Goal: Task Accomplishment & Management: Use online tool/utility

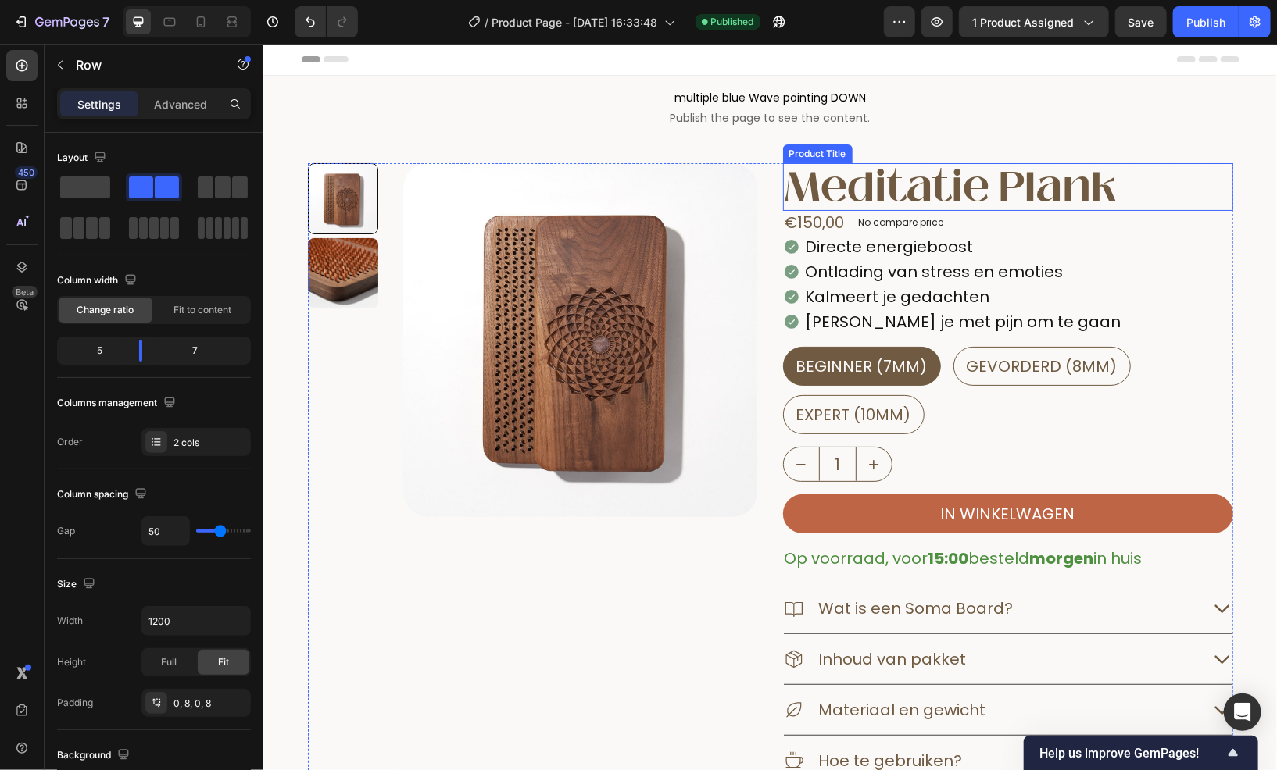
click at [945, 188] on h1 "meditatie plank" at bounding box center [1007, 187] width 450 height 48
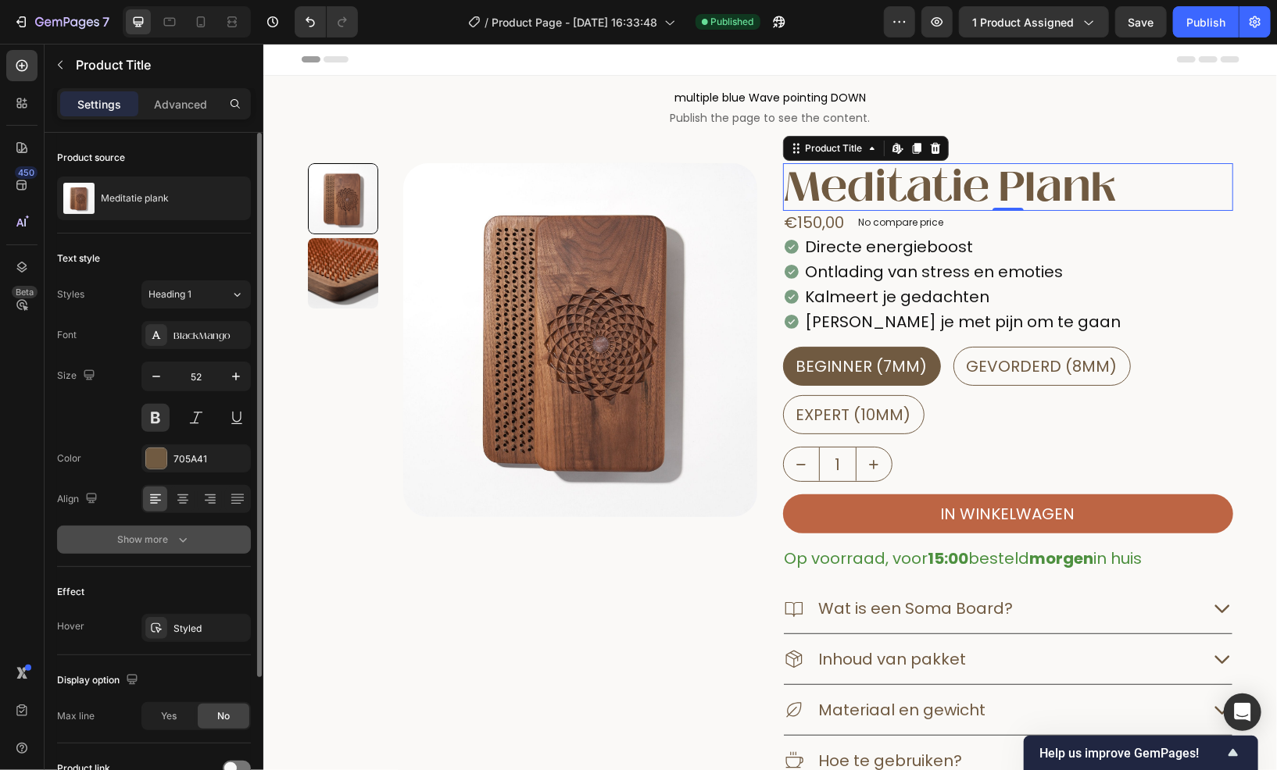
click at [187, 533] on icon "button" at bounding box center [183, 540] width 16 height 16
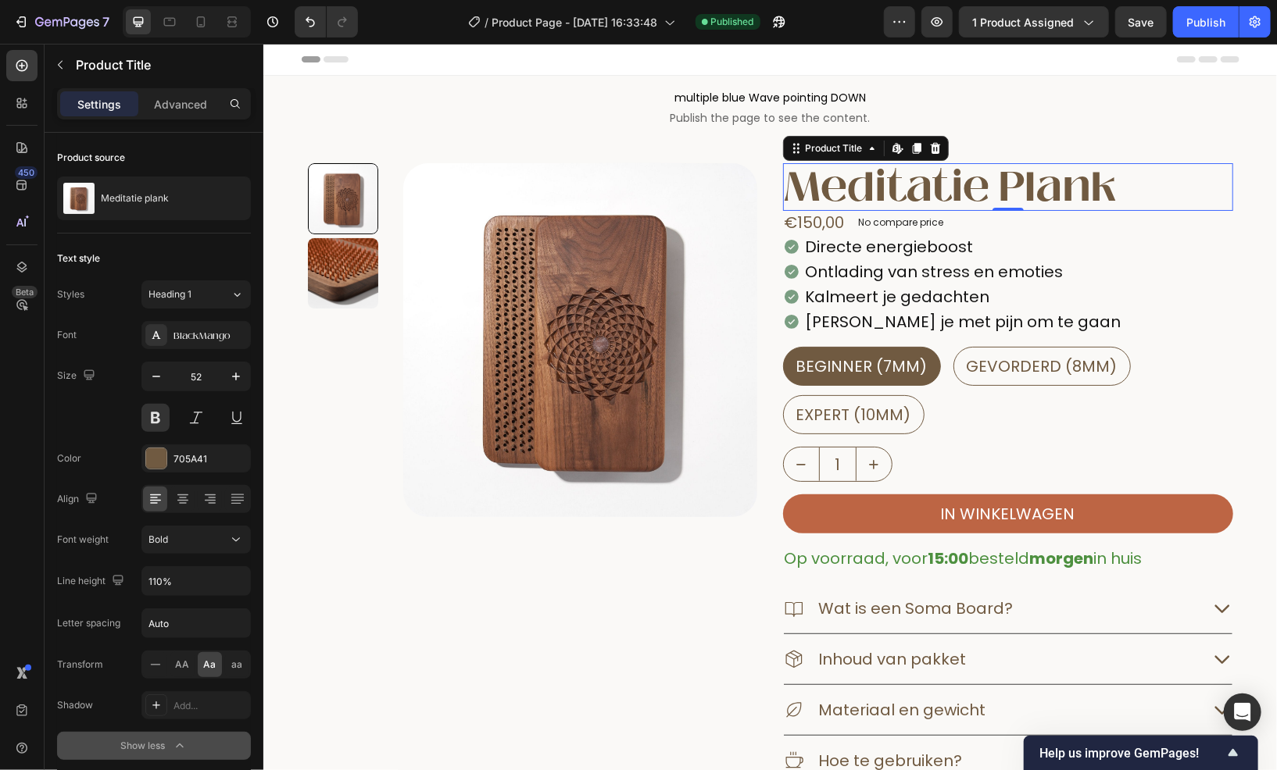
click at [1170, 194] on h1 "meditatie plank" at bounding box center [1007, 187] width 450 height 48
click at [840, 145] on div "Product Title" at bounding box center [833, 148] width 63 height 14
click at [184, 98] on p "Advanced" at bounding box center [180, 104] width 53 height 16
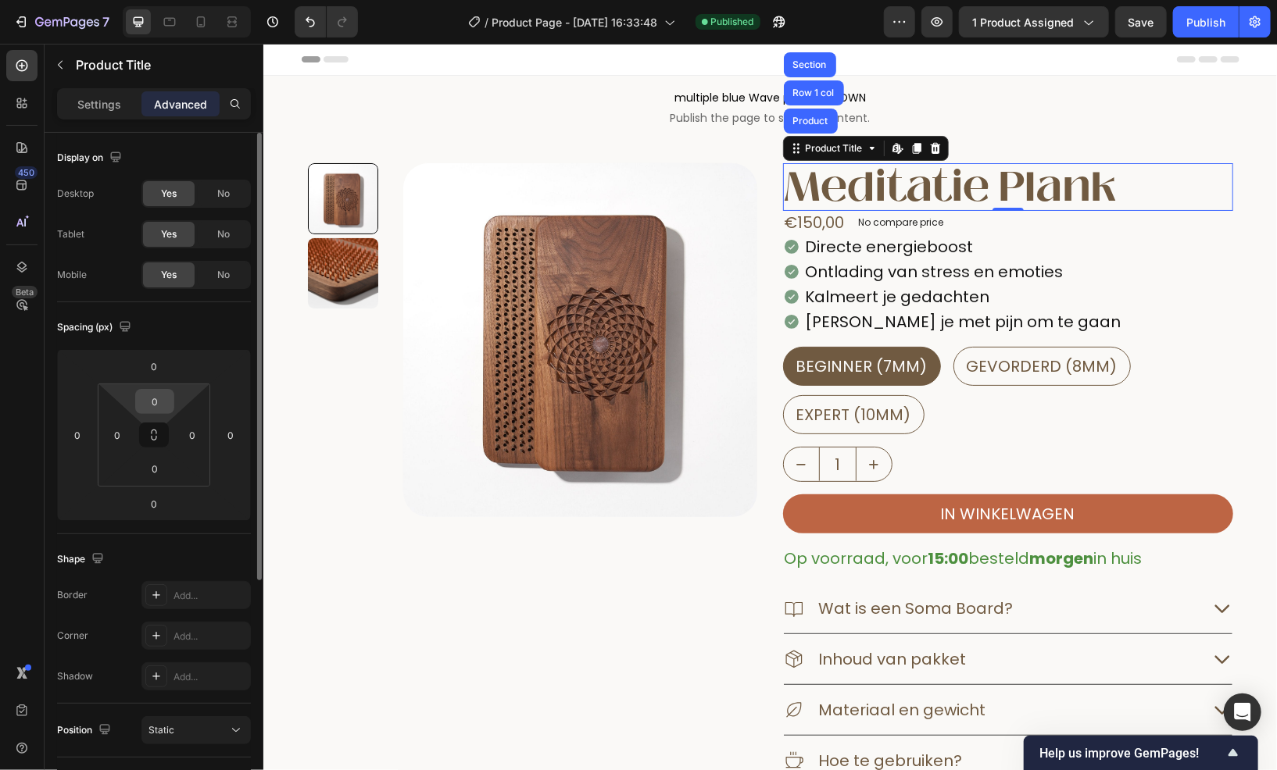
click at [163, 406] on input "0" at bounding box center [154, 401] width 31 height 23
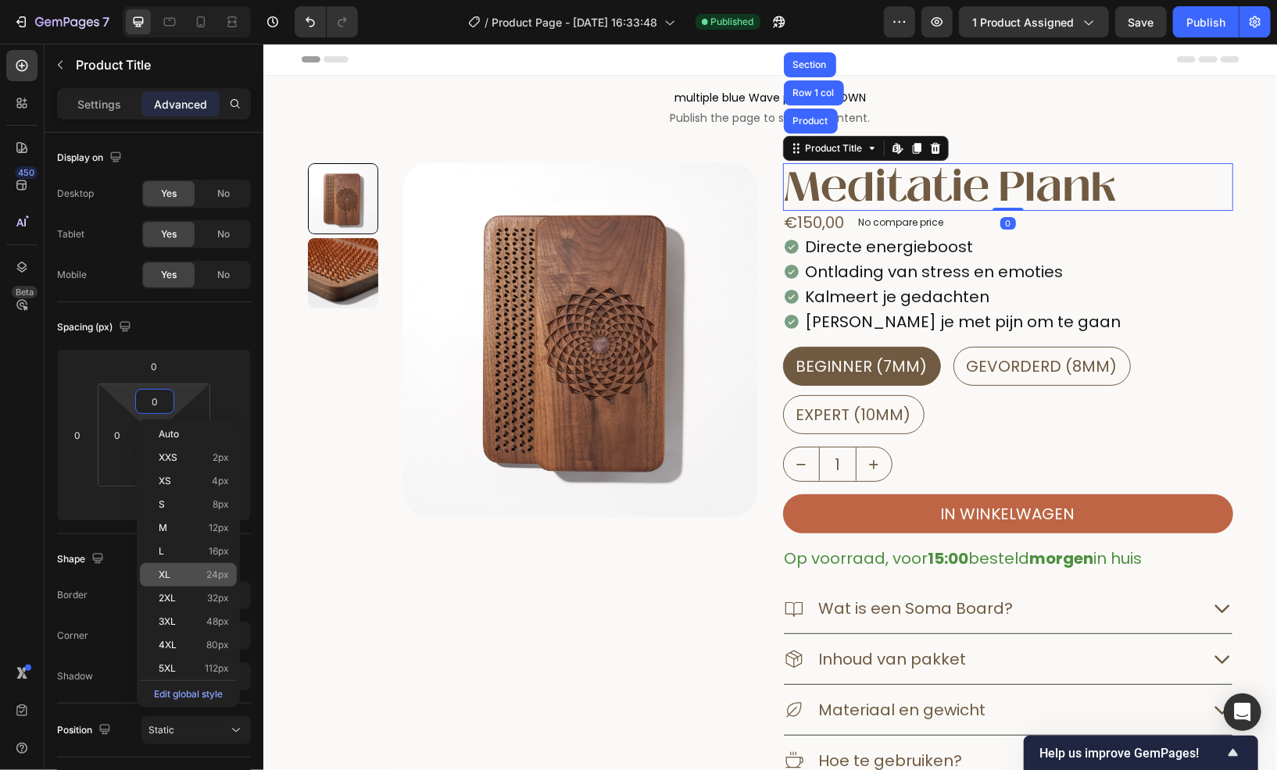
click at [166, 570] on span "XL" at bounding box center [165, 575] width 12 height 11
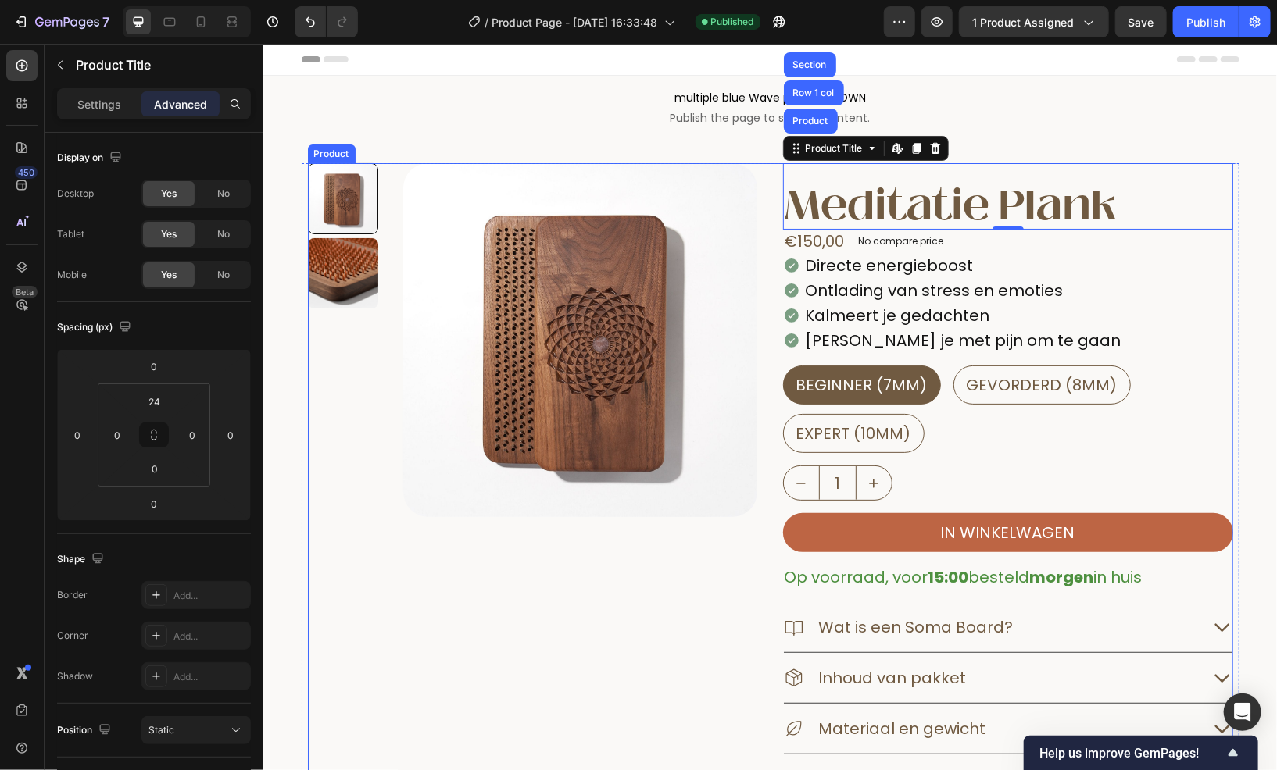
type input "0"
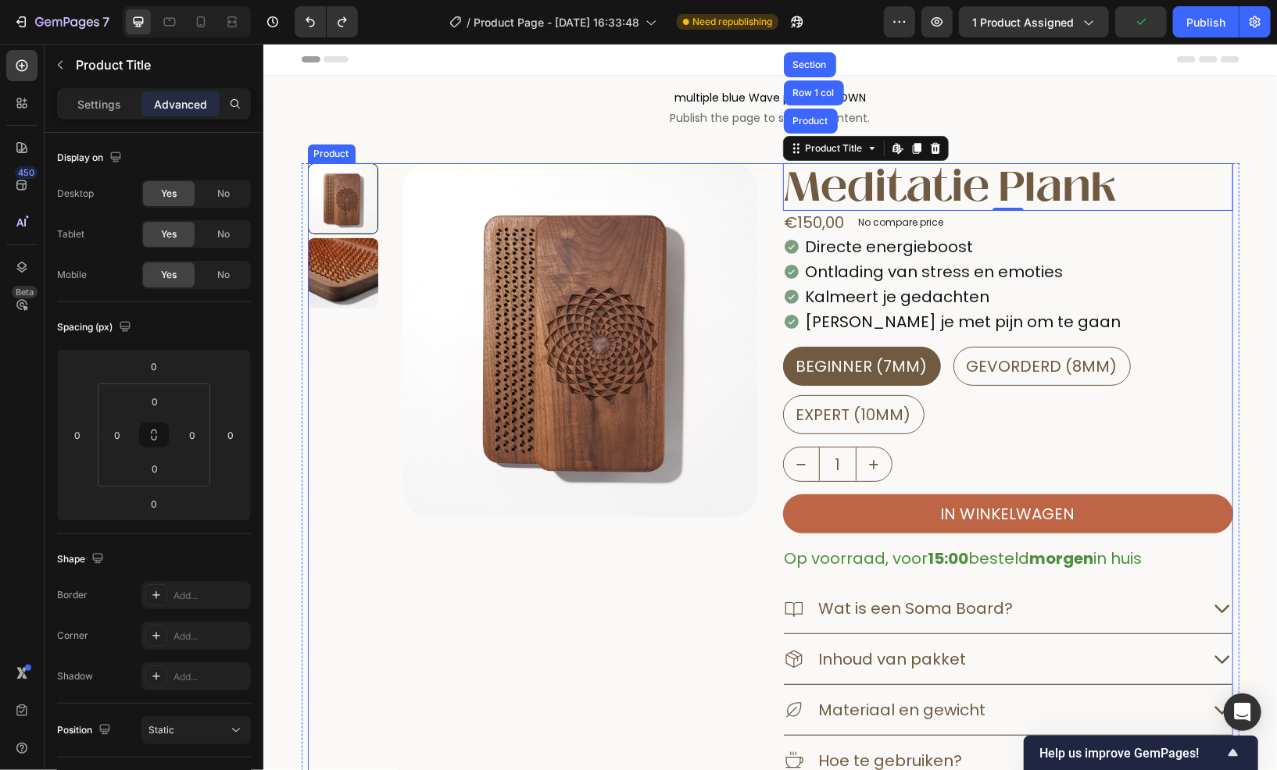
click at [597, 626] on div "Product Images" at bounding box center [532, 500] width 450 height 674
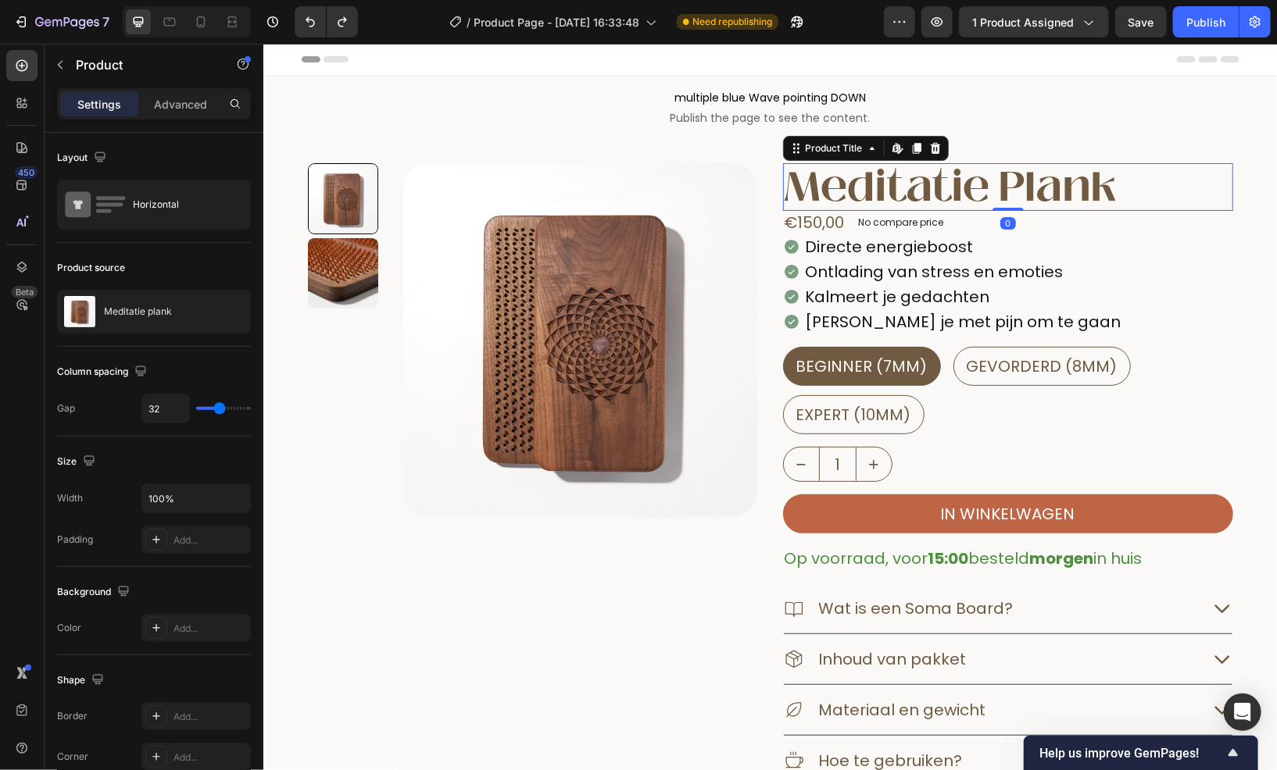
click at [886, 175] on h1 "meditatie plank" at bounding box center [1007, 187] width 450 height 48
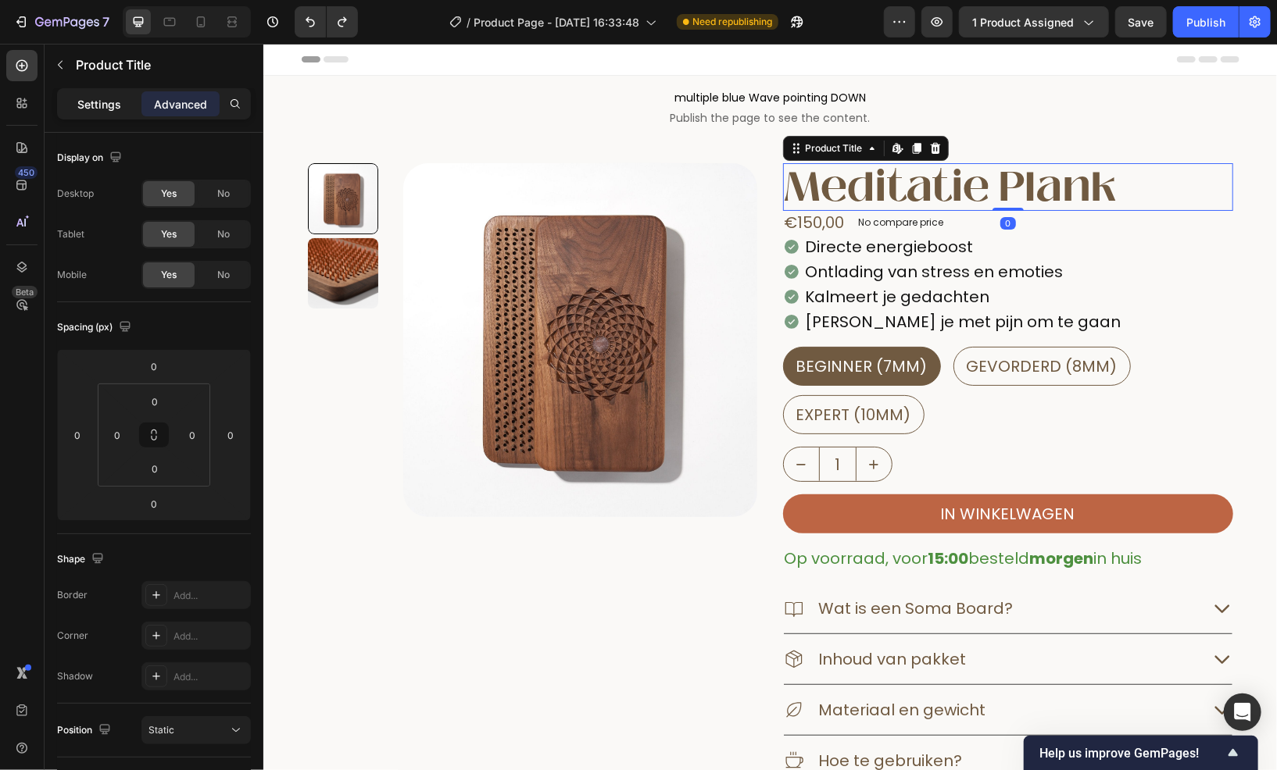
click at [94, 103] on p "Settings" at bounding box center [99, 104] width 44 height 16
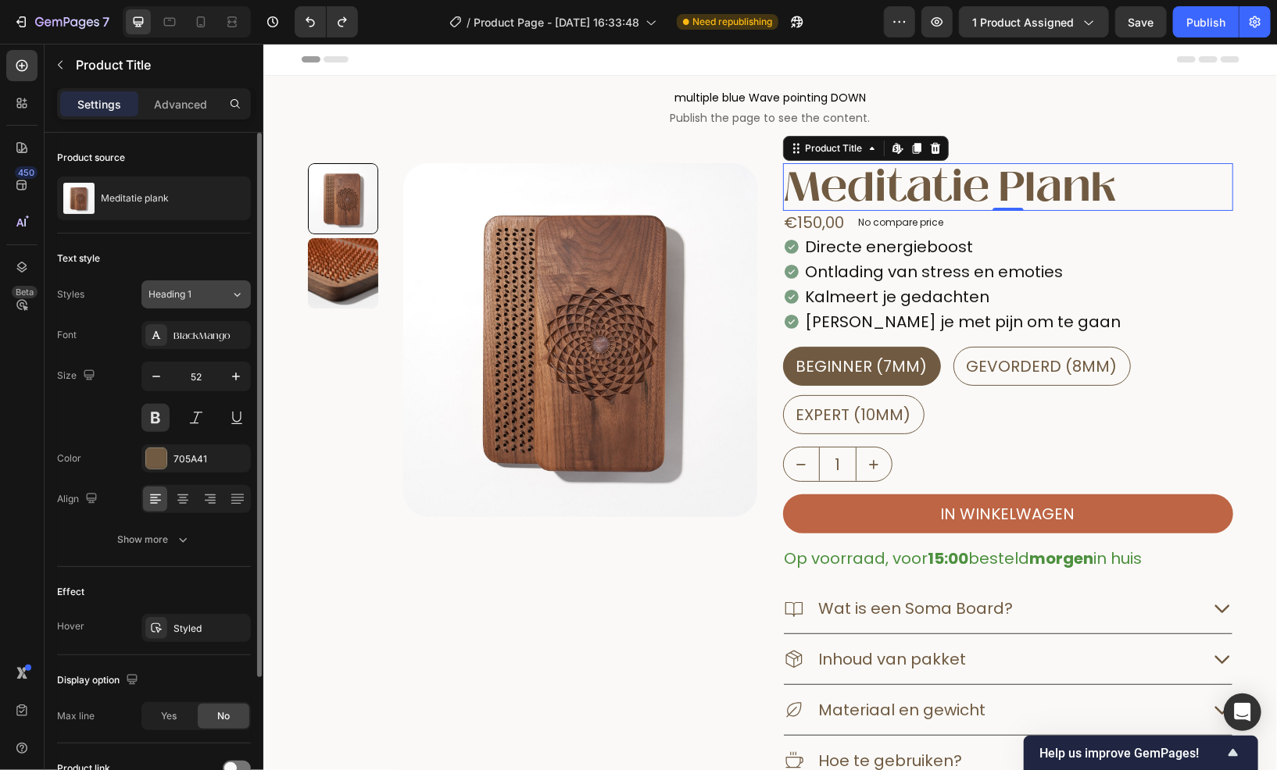
click at [202, 301] on div "Heading 1" at bounding box center [179, 295] width 63 height 14
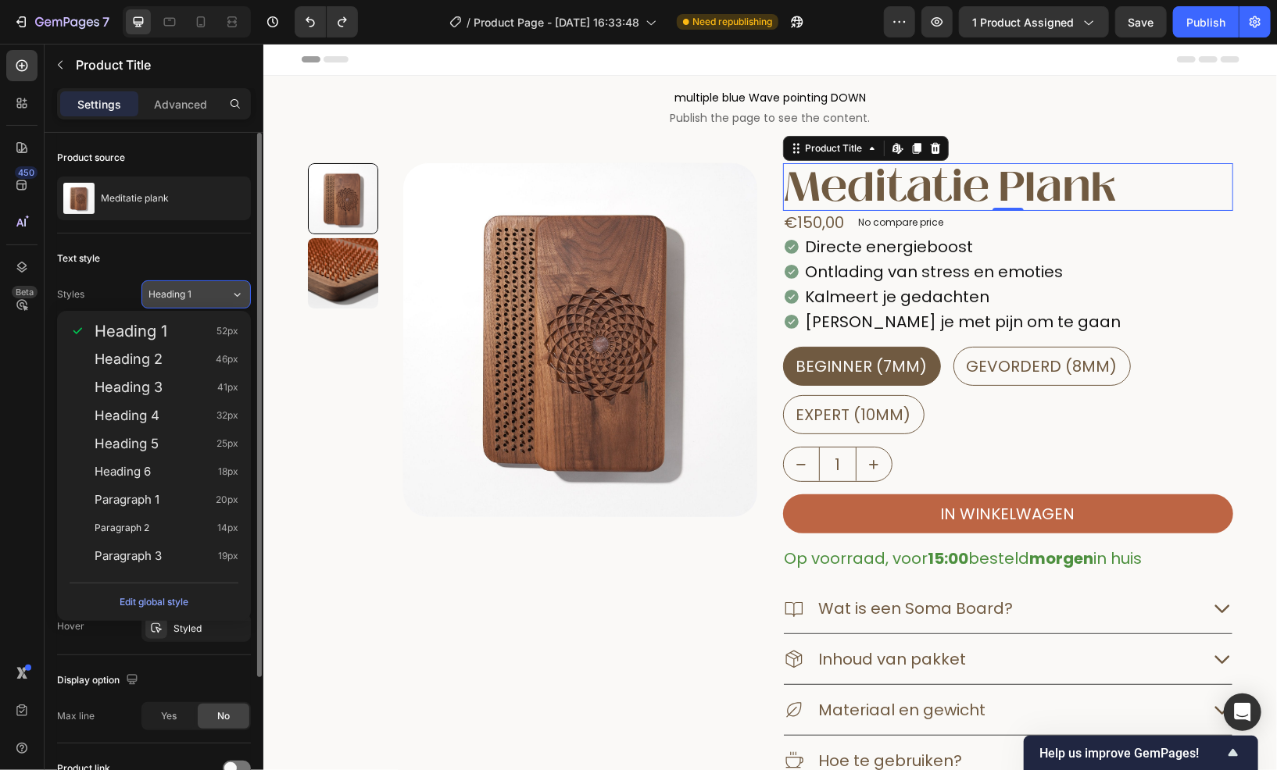
click at [202, 301] on div "Heading 1" at bounding box center [179, 295] width 63 height 14
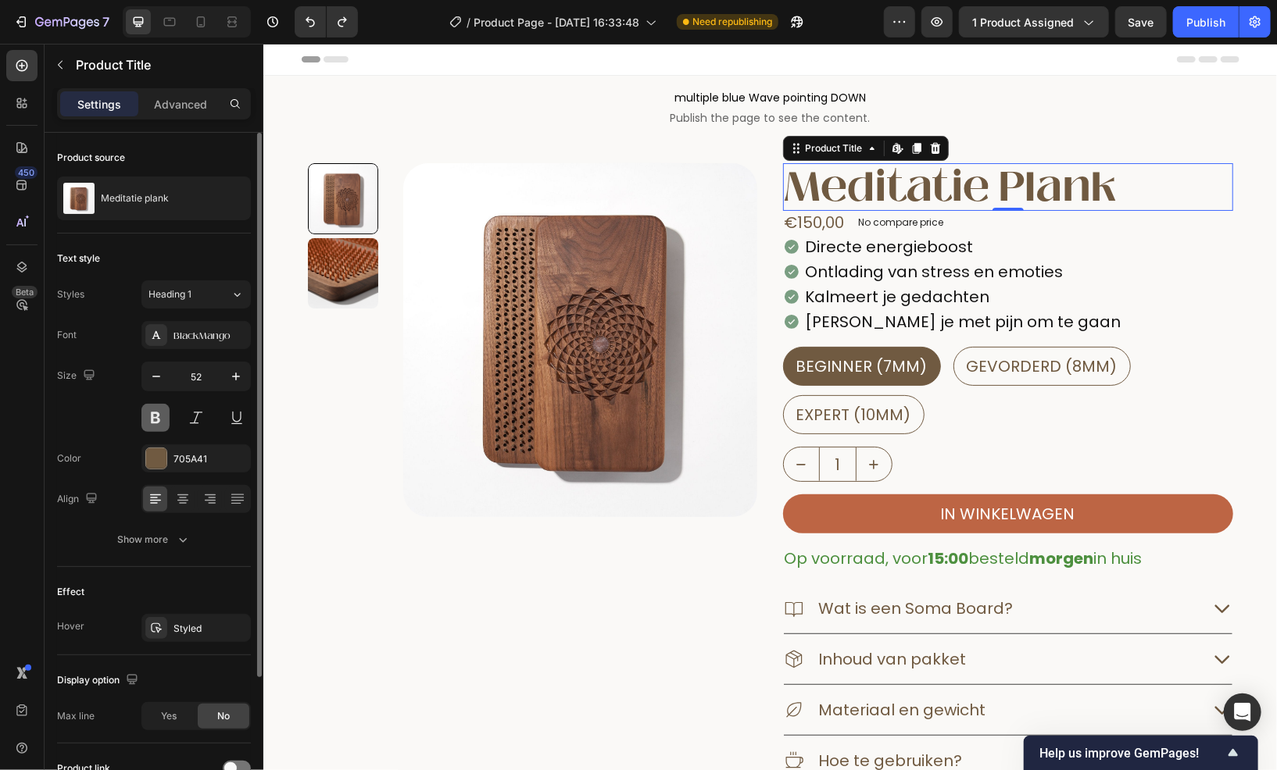
click at [152, 423] on button at bounding box center [155, 418] width 28 height 28
click at [207, 292] on div "Heading 1" at bounding box center [179, 295] width 63 height 14
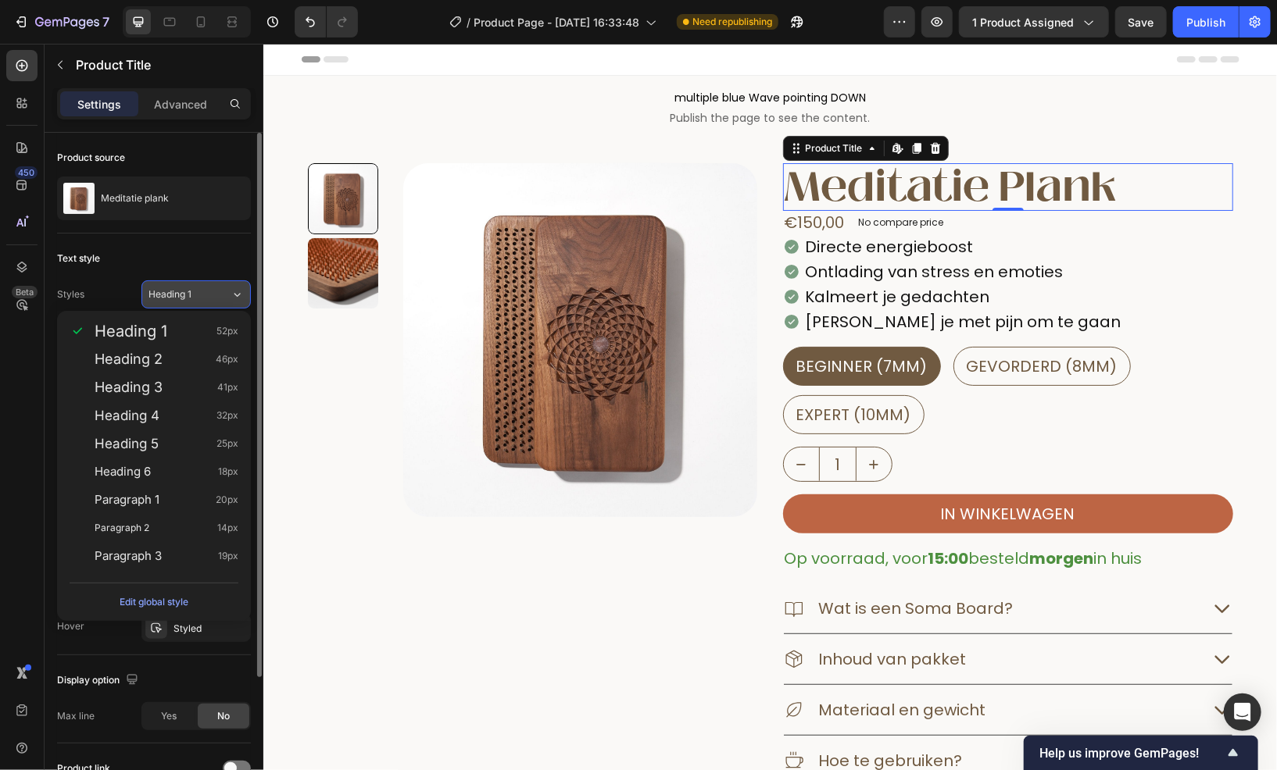
click at [207, 292] on div "Heading 1" at bounding box center [179, 295] width 63 height 14
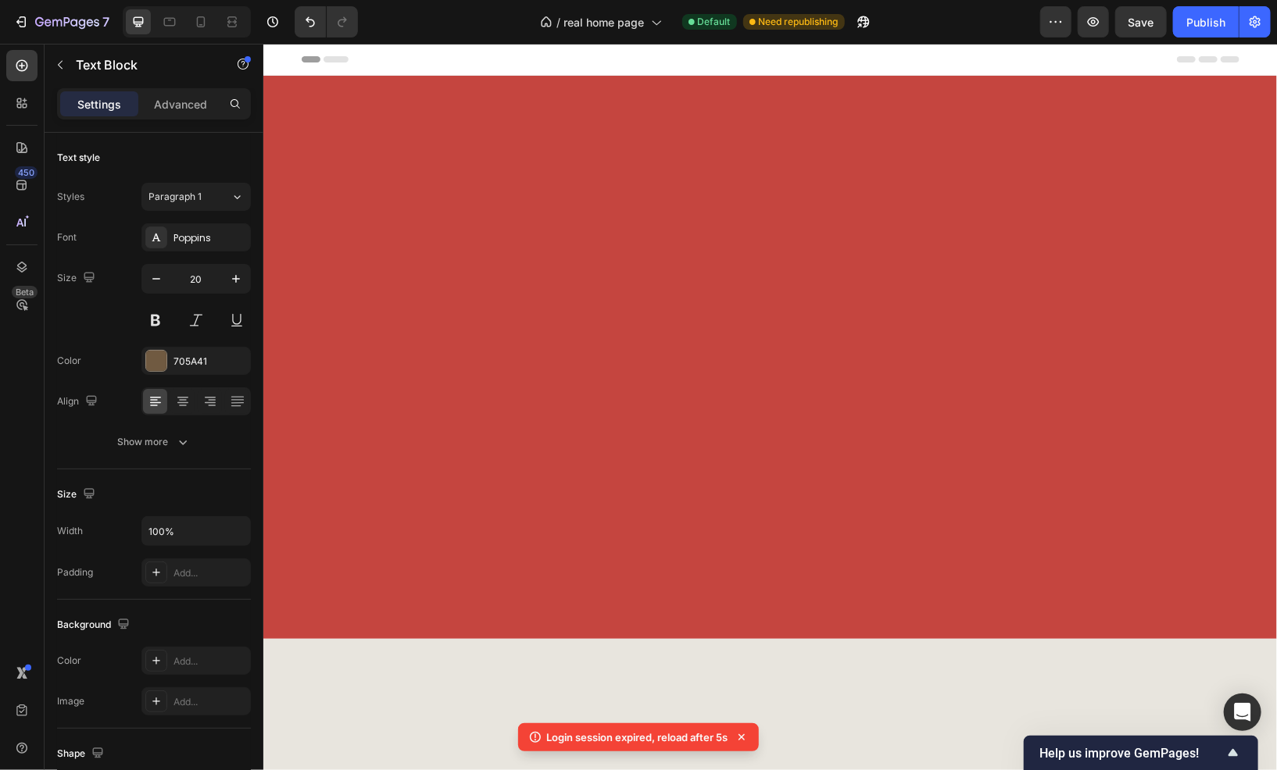
scroll to position [2181, 0]
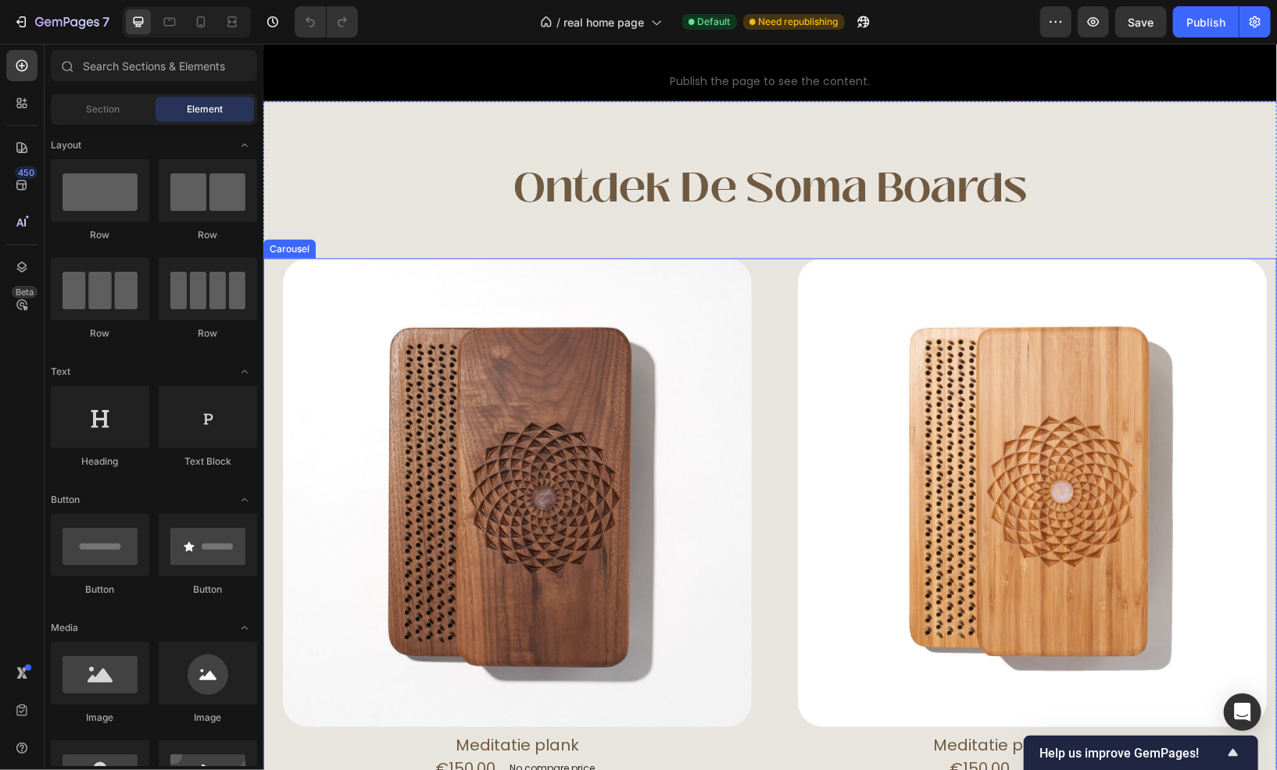
scroll to position [547, 0]
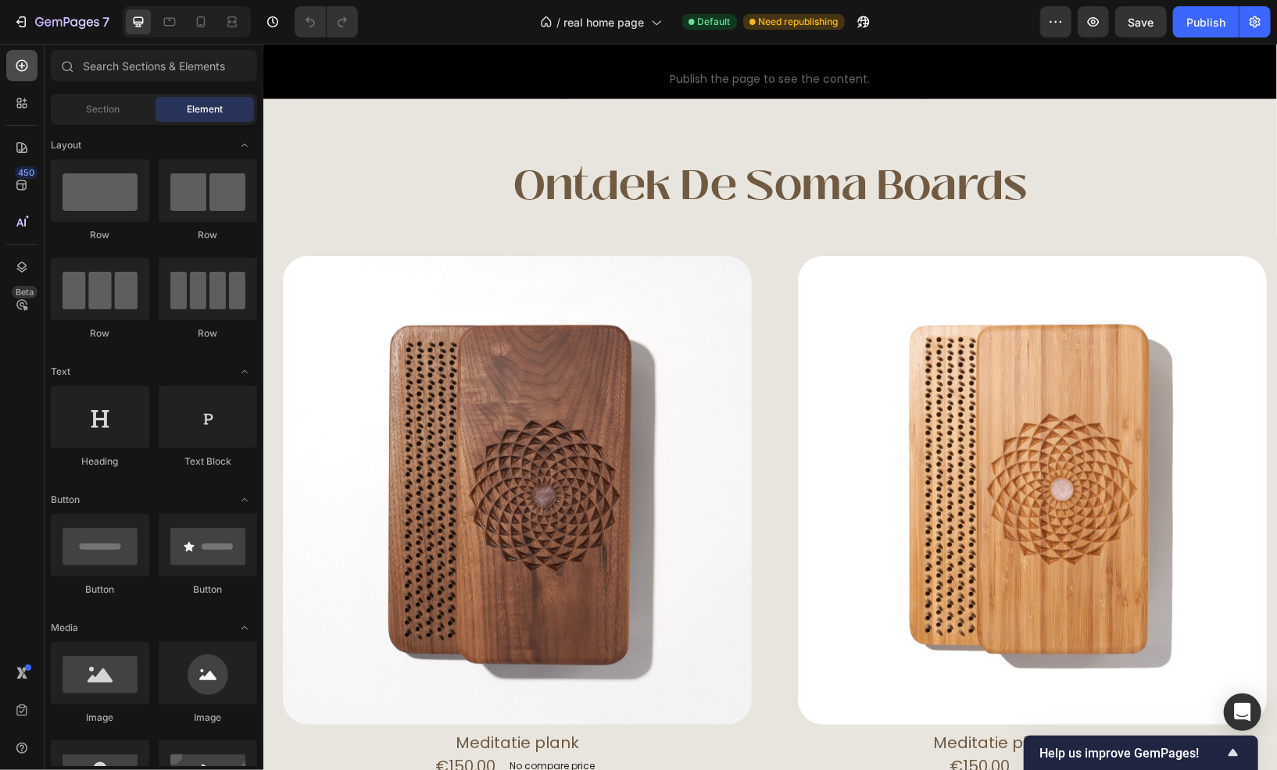
click at [20, 77] on div at bounding box center [21, 65] width 31 height 31
click at [103, 116] on div "Section" at bounding box center [103, 109] width 98 height 25
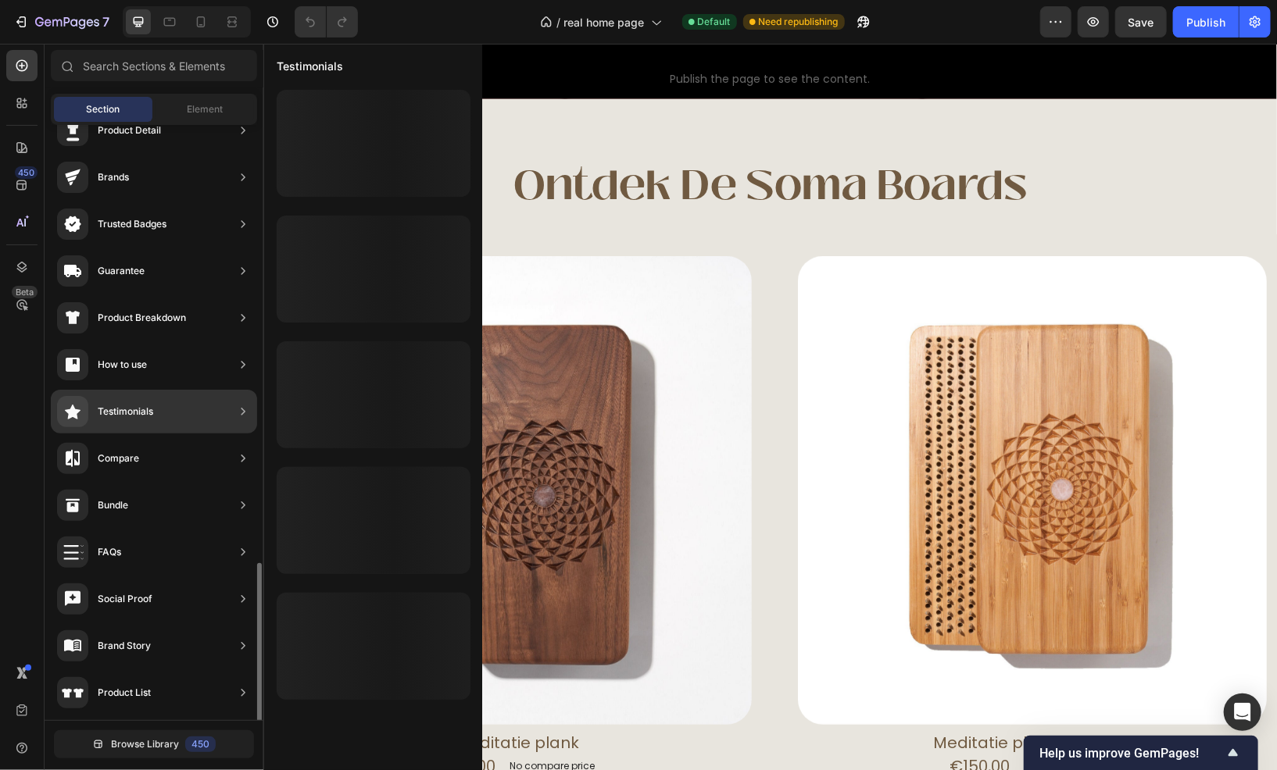
scroll to position [0, 0]
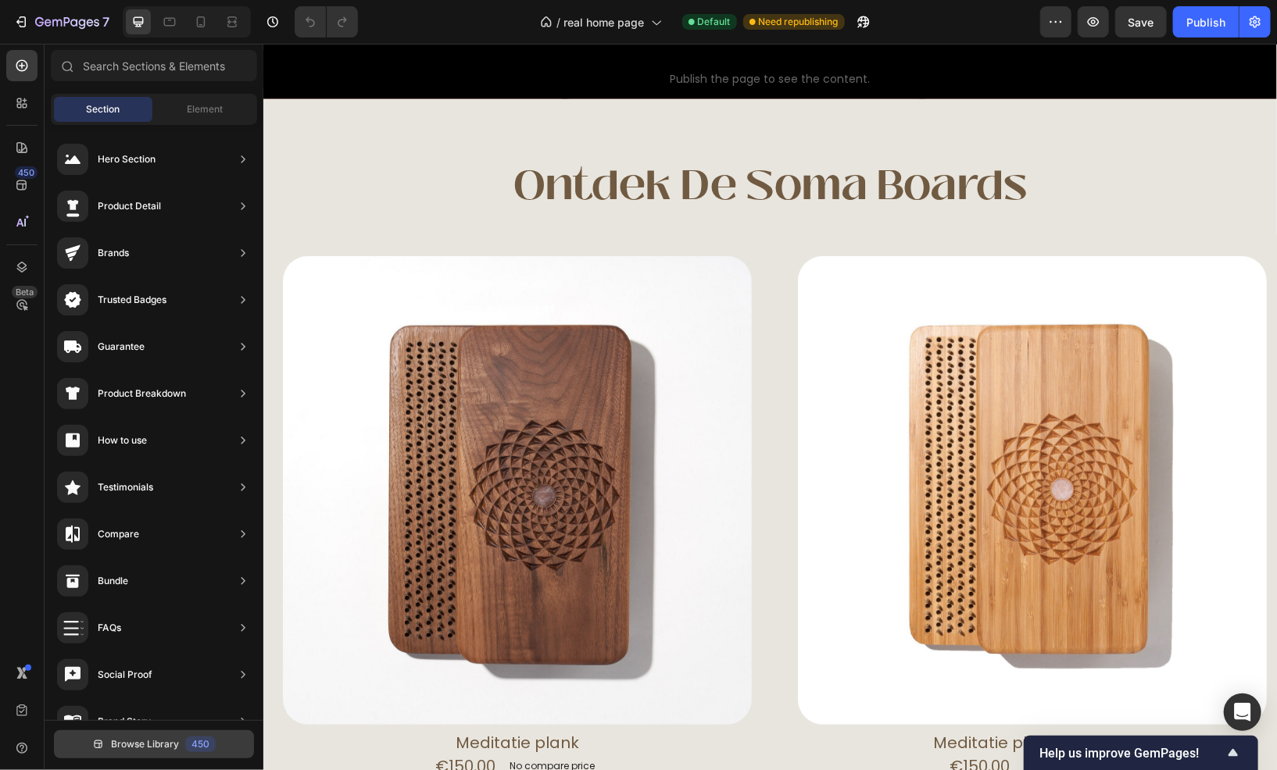
click at [123, 749] on span "Browse Library" at bounding box center [145, 745] width 68 height 14
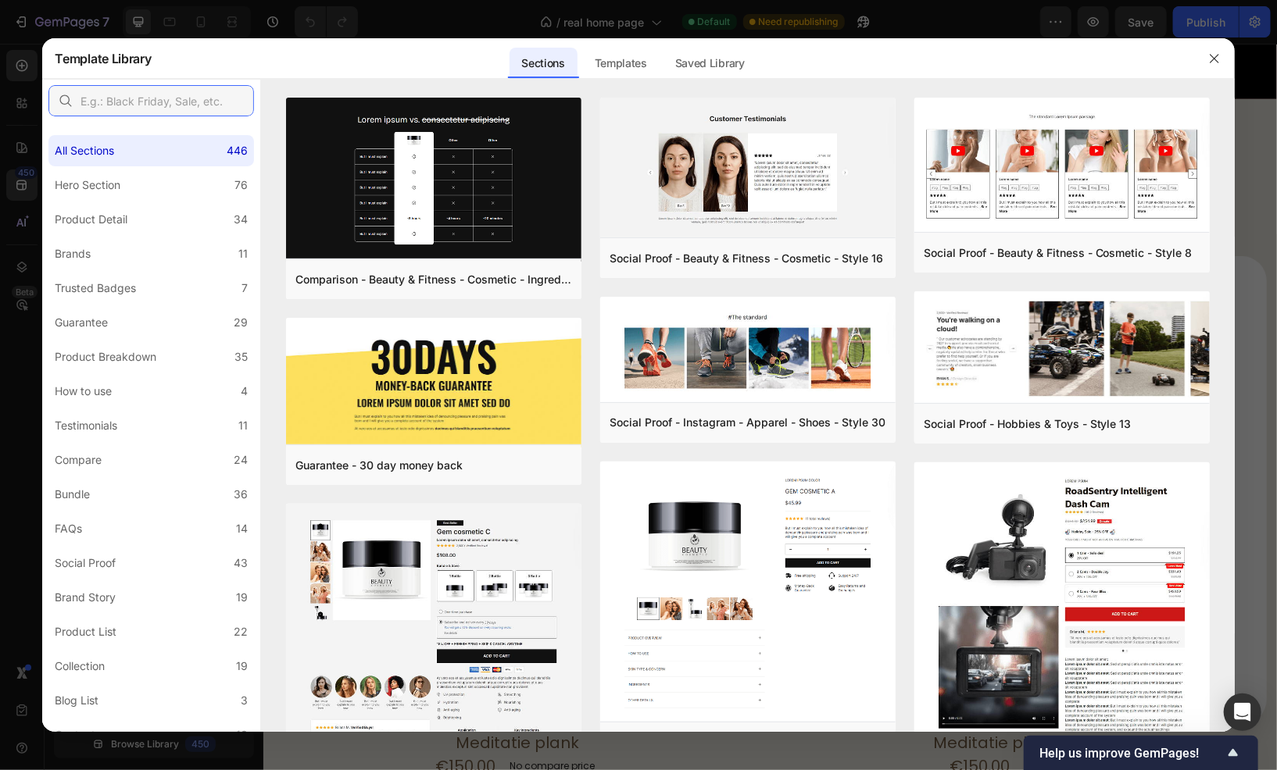
click at [166, 109] on input "text" at bounding box center [150, 100] width 205 height 31
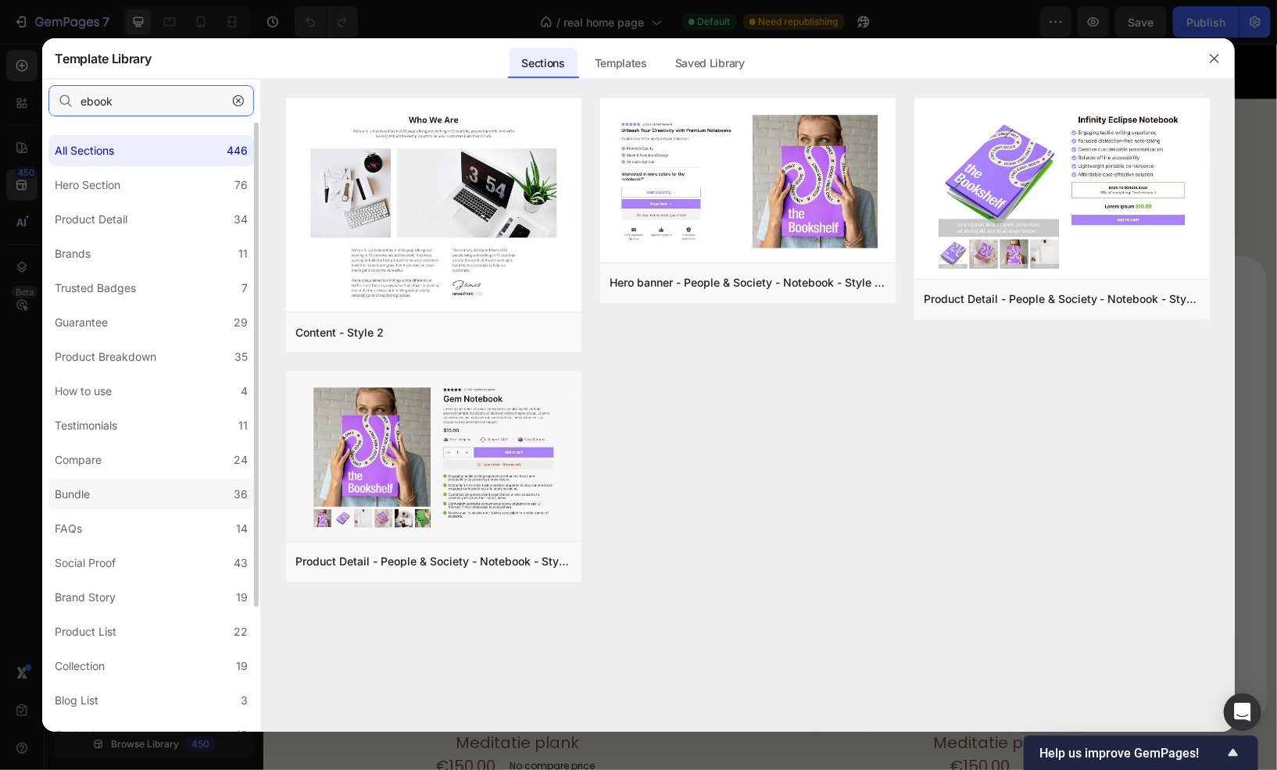
type input "ebook"
click at [134, 499] on label "Bundle 36" at bounding box center [150, 494] width 205 height 31
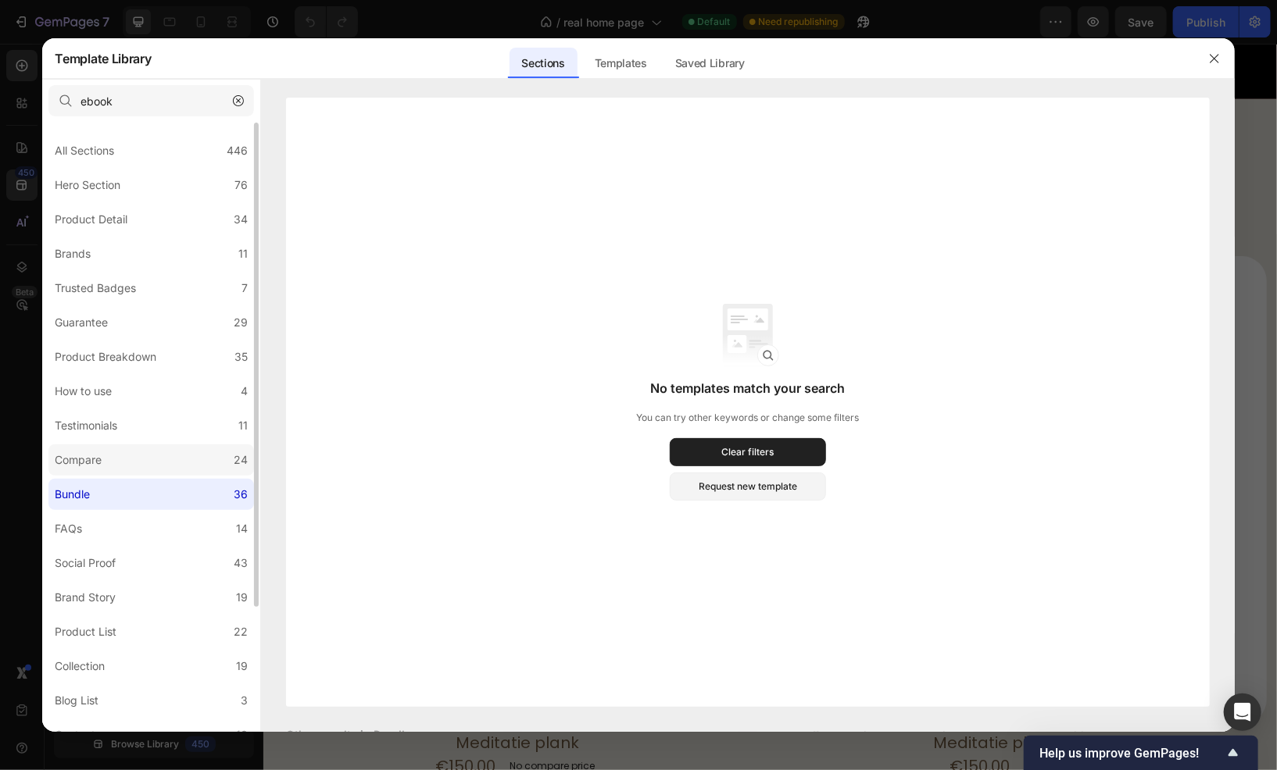
click at [139, 473] on label "Compare 24" at bounding box center [150, 460] width 205 height 31
click at [155, 421] on label "Testimonials 11" at bounding box center [150, 425] width 205 height 31
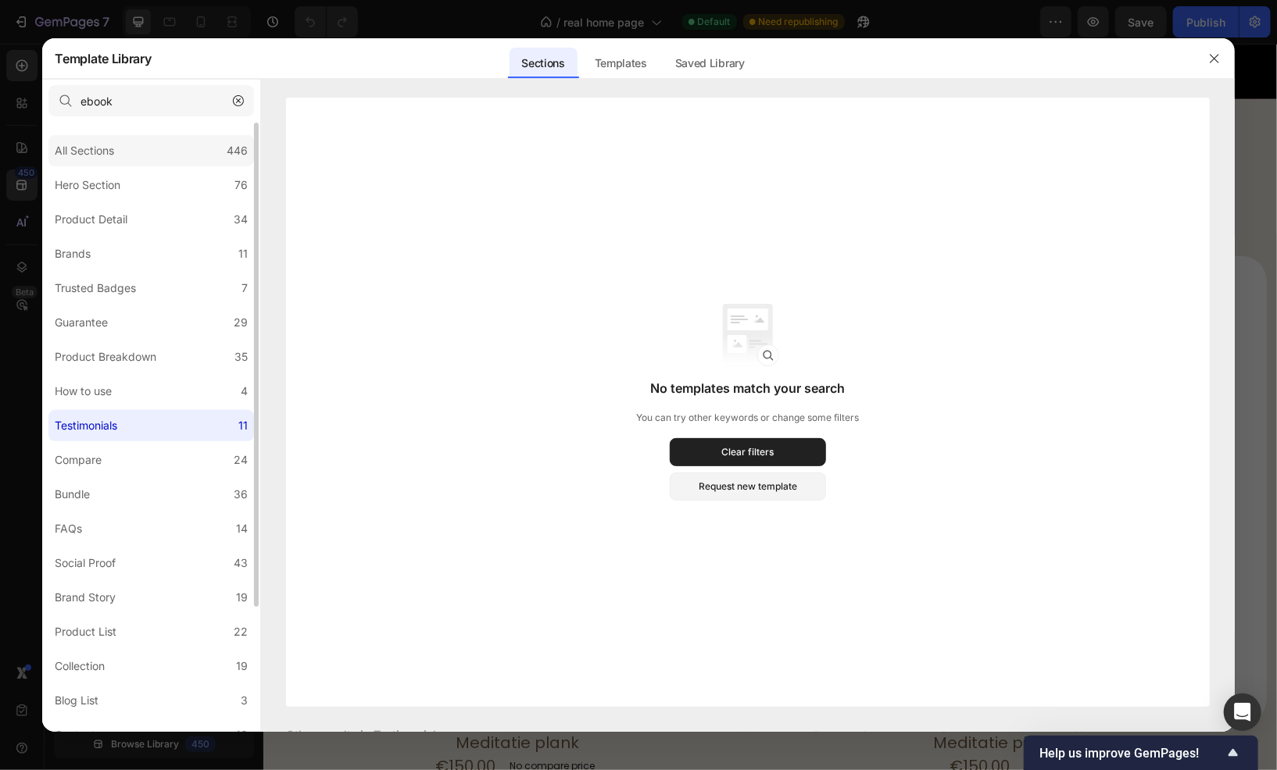
click at [192, 161] on div "All Sections 446" at bounding box center [150, 150] width 205 height 31
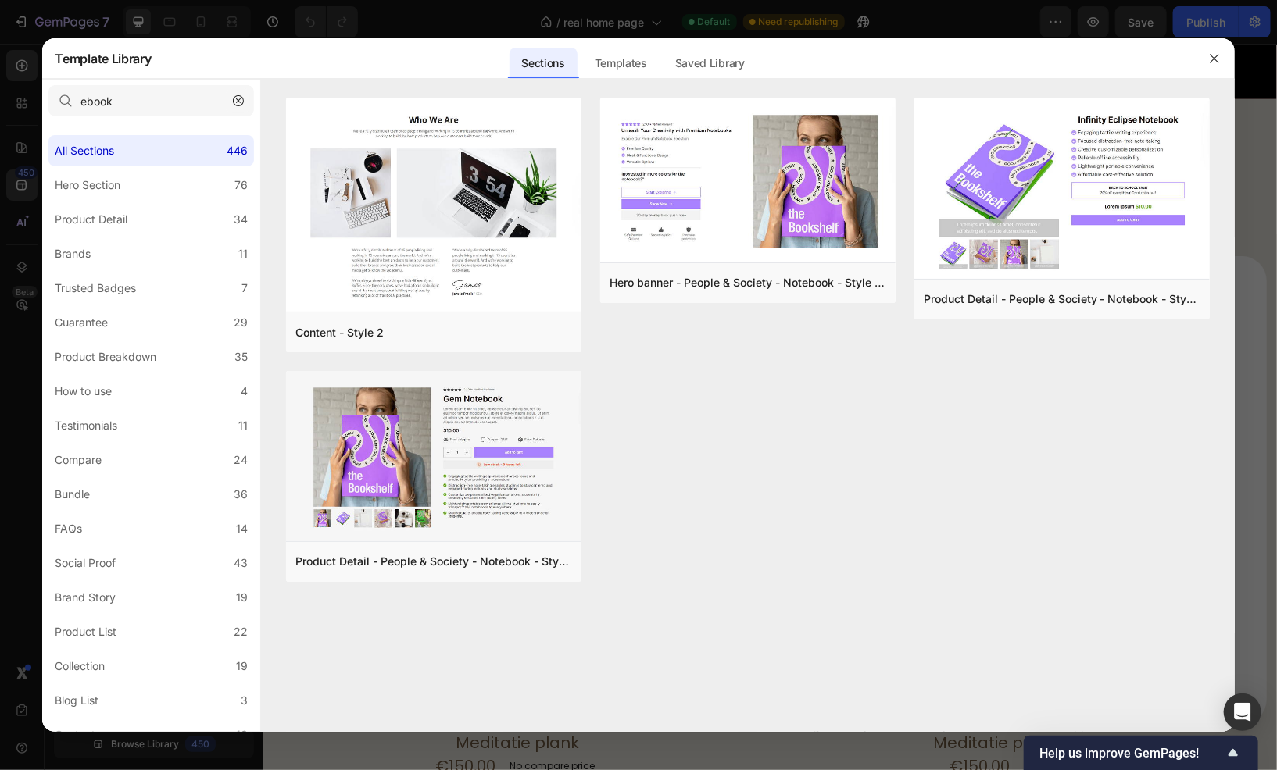
click at [245, 97] on button "button" at bounding box center [238, 100] width 25 height 25
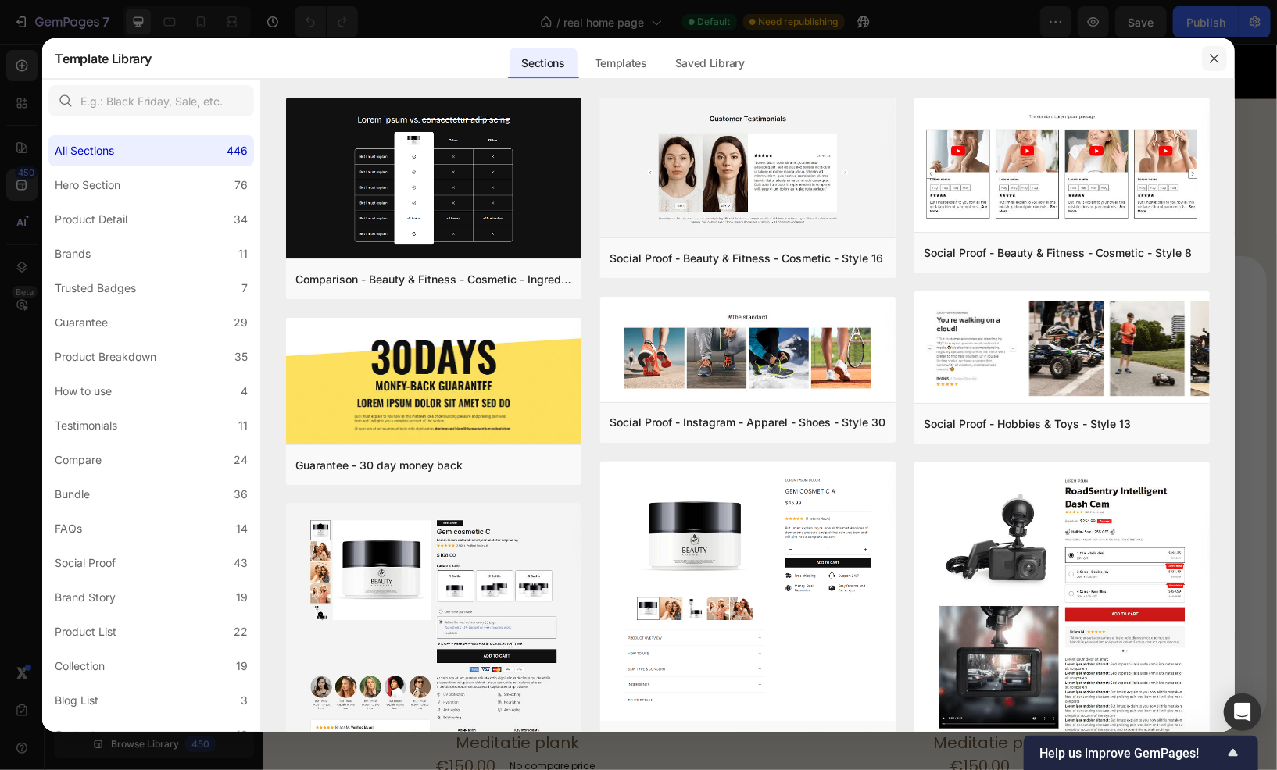
click at [1218, 62] on icon "button" at bounding box center [1213, 58] width 9 height 9
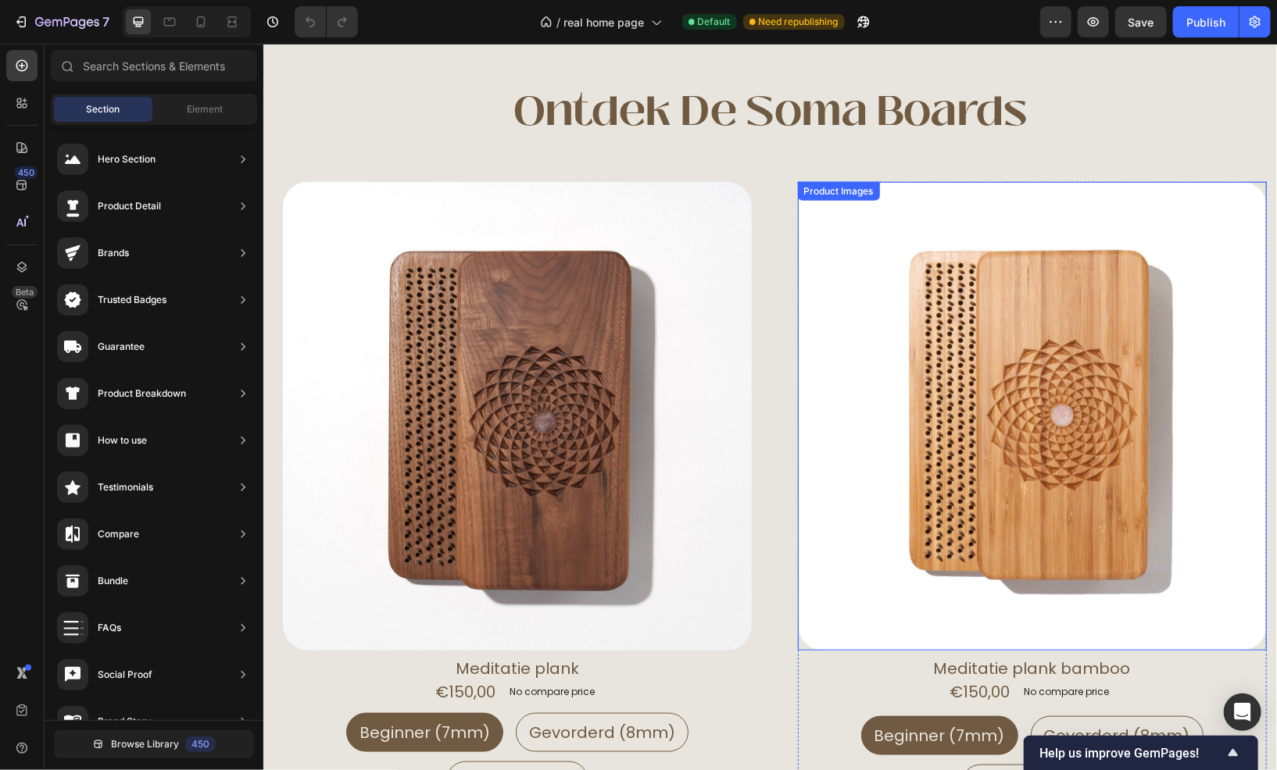
scroll to position [625, 0]
